Goal: Task Accomplishment & Management: Manage account settings

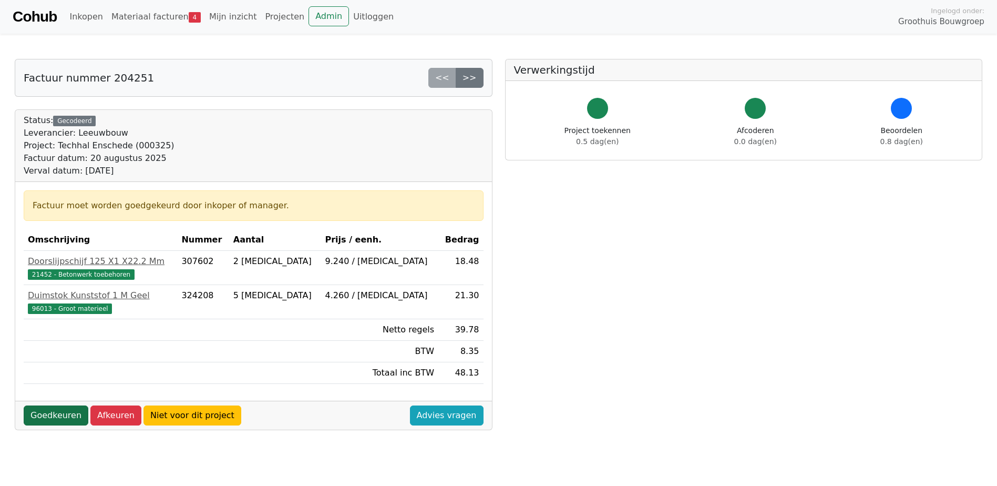
click at [64, 418] on link "Goedkeuren" at bounding box center [56, 415] width 65 height 20
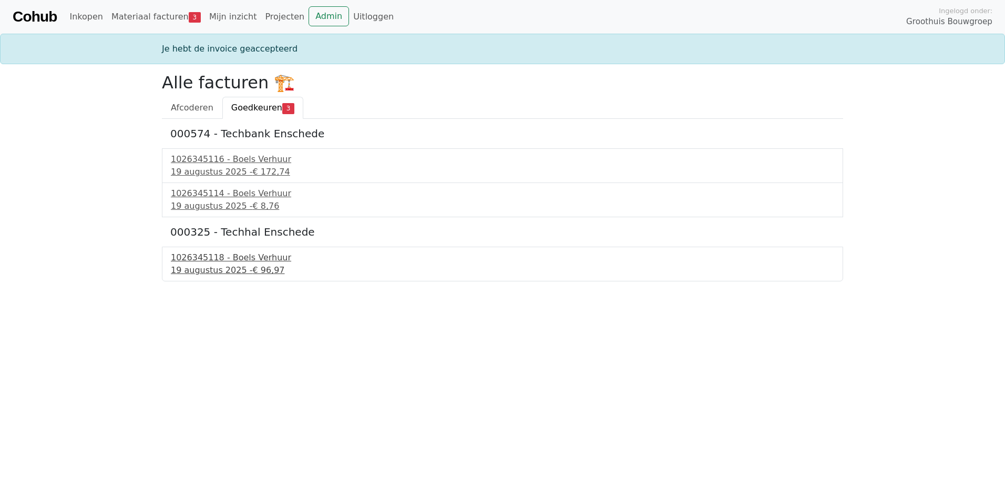
click at [240, 260] on div "1026345118 - Boels Verhuur" at bounding box center [503, 257] width 664 height 13
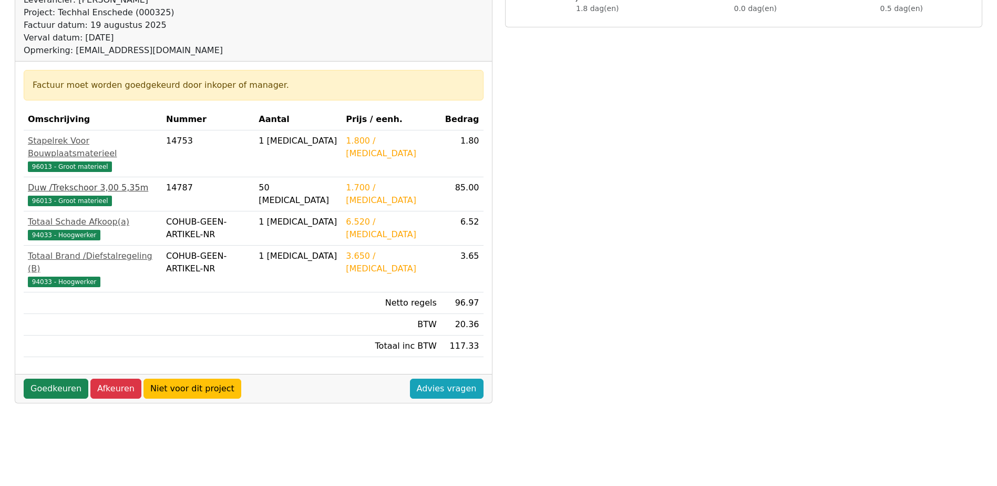
scroll to position [158, 0]
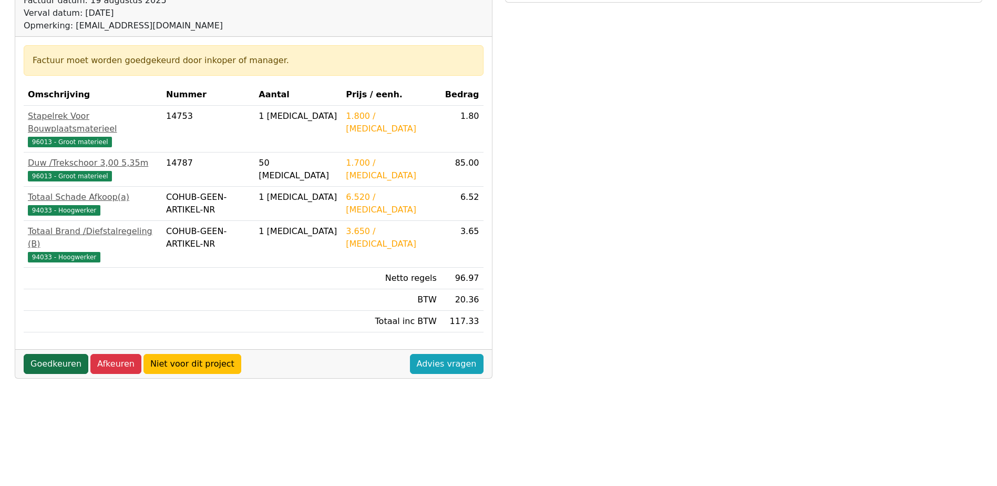
click at [48, 354] on link "Goedkeuren" at bounding box center [56, 364] width 65 height 20
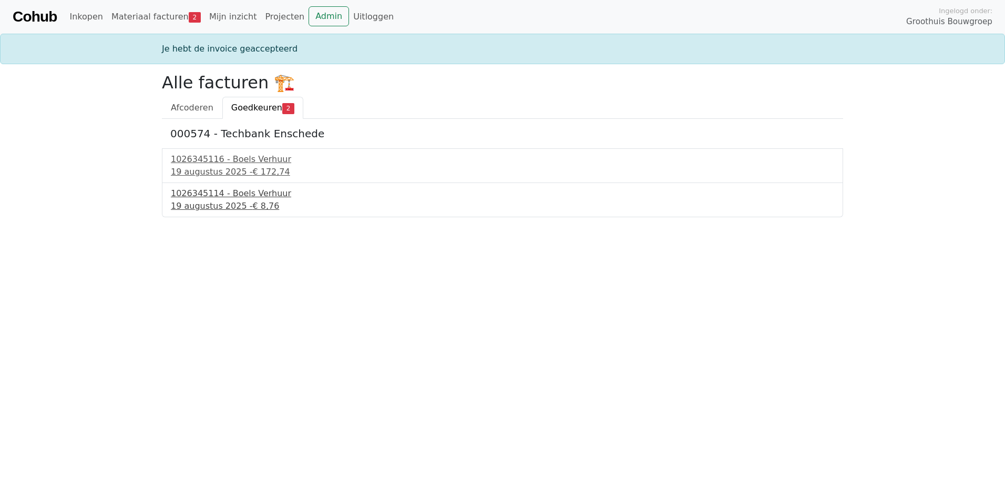
click at [244, 199] on div "1026345114 - Boels Verhuur" at bounding box center [503, 193] width 664 height 13
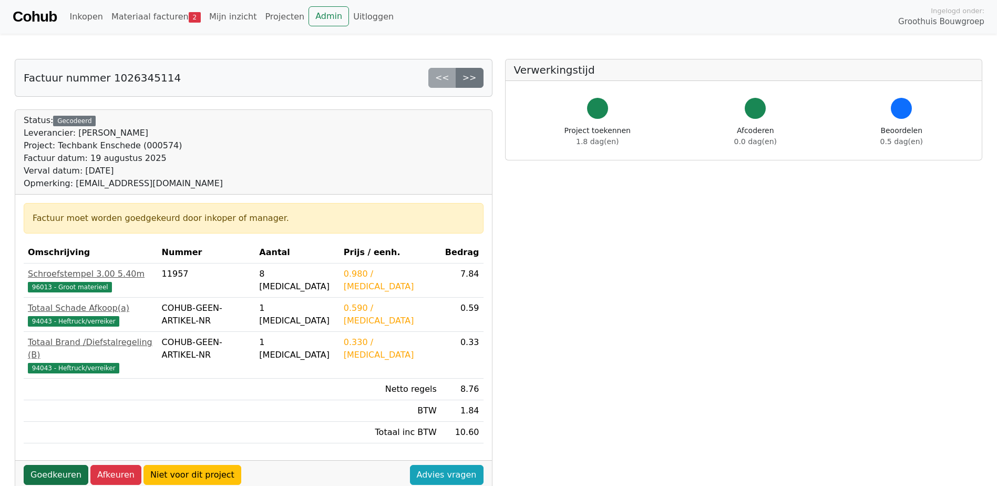
click at [59, 465] on link "Goedkeuren" at bounding box center [56, 475] width 65 height 20
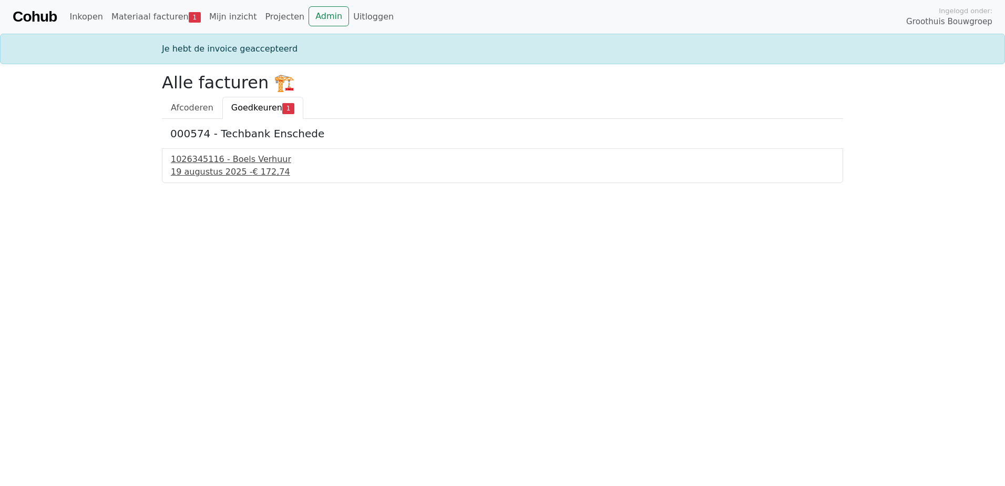
click at [254, 160] on div "1026345116 - Boels Verhuur" at bounding box center [503, 159] width 664 height 13
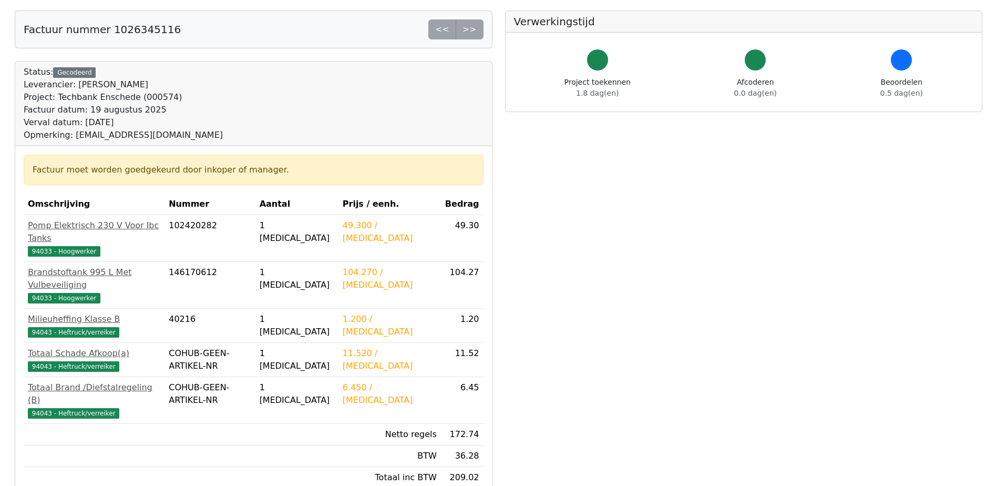
scroll to position [158, 0]
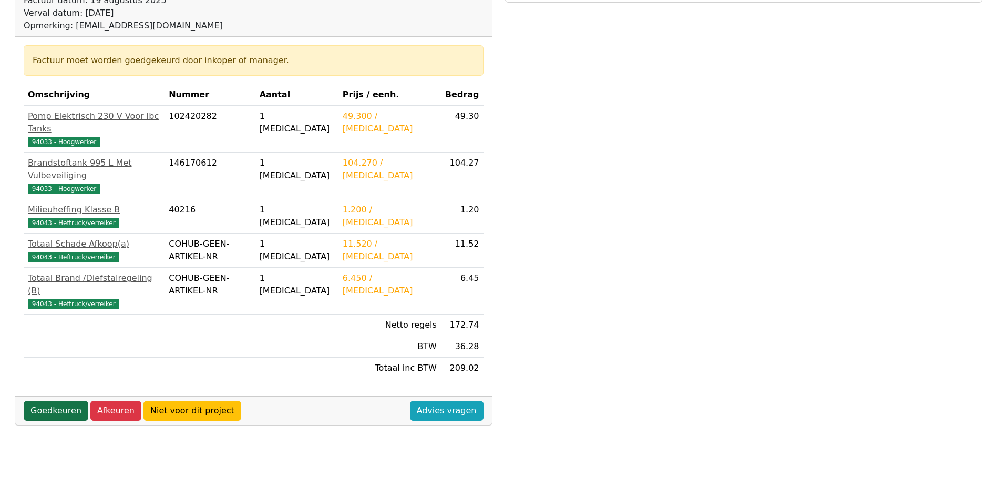
click at [63, 401] on link "Goedkeuren" at bounding box center [56, 411] width 65 height 20
